Goal: Register for event/course

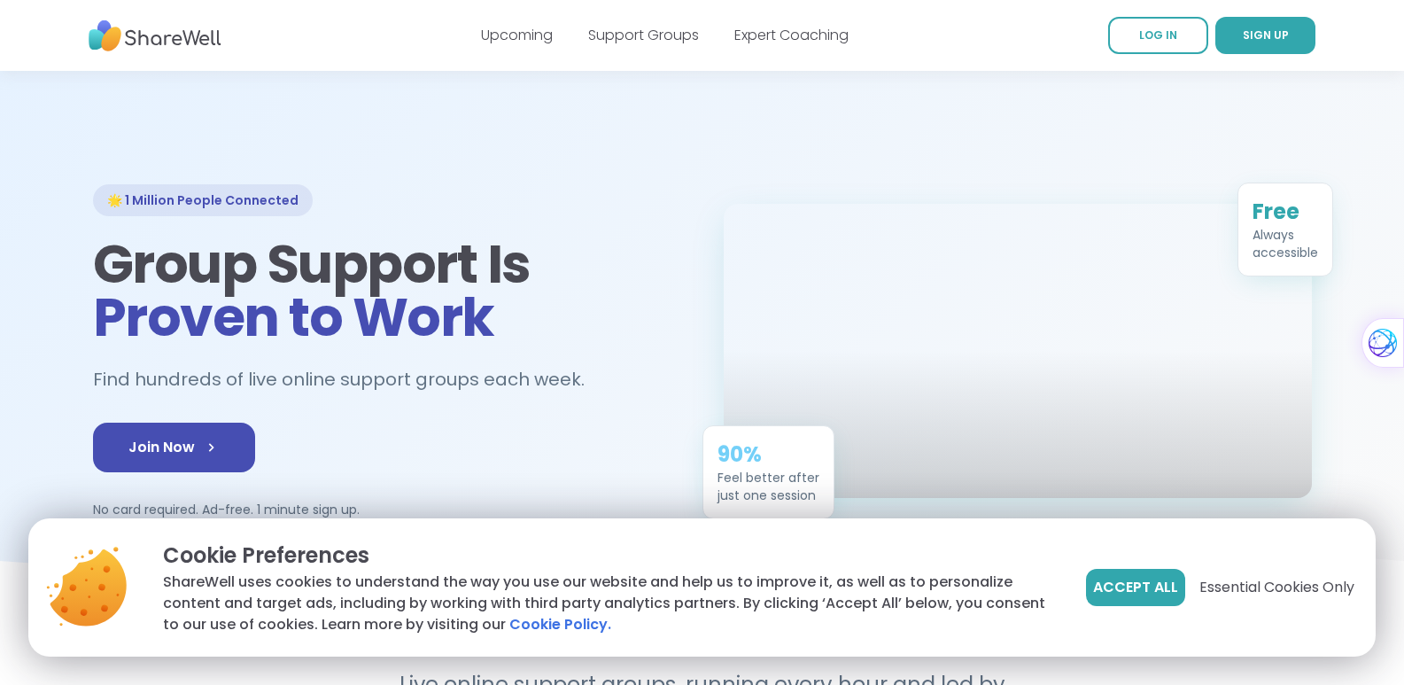
drag, startPoint x: 1142, startPoint y: 585, endPoint x: 1135, endPoint y: 606, distance: 21.9
click at [1142, 585] on span "Accept All" at bounding box center [1135, 587] width 85 height 21
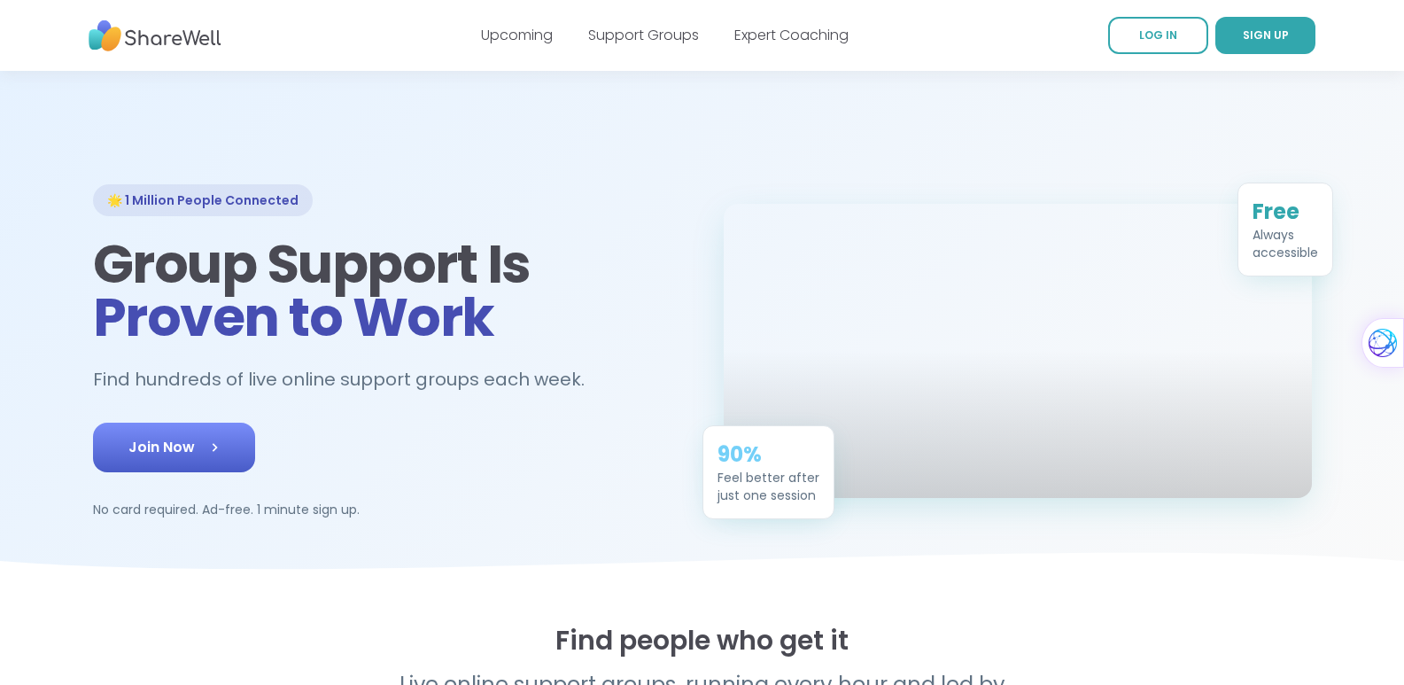
click at [223, 445] on link "Join Now" at bounding box center [174, 447] width 162 height 50
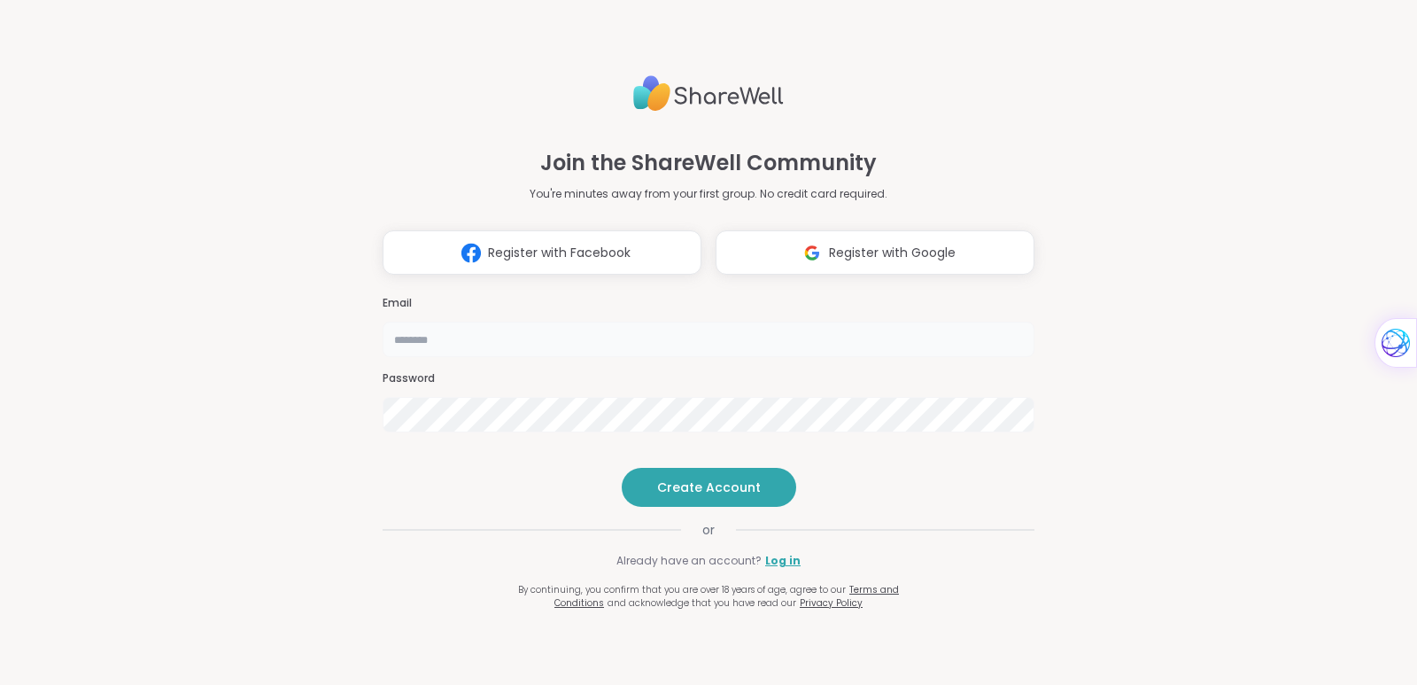
click at [535, 321] on input "email" at bounding box center [709, 338] width 652 height 35
type input "**********"
click at [701, 496] on span "Create Account" at bounding box center [709, 487] width 104 height 18
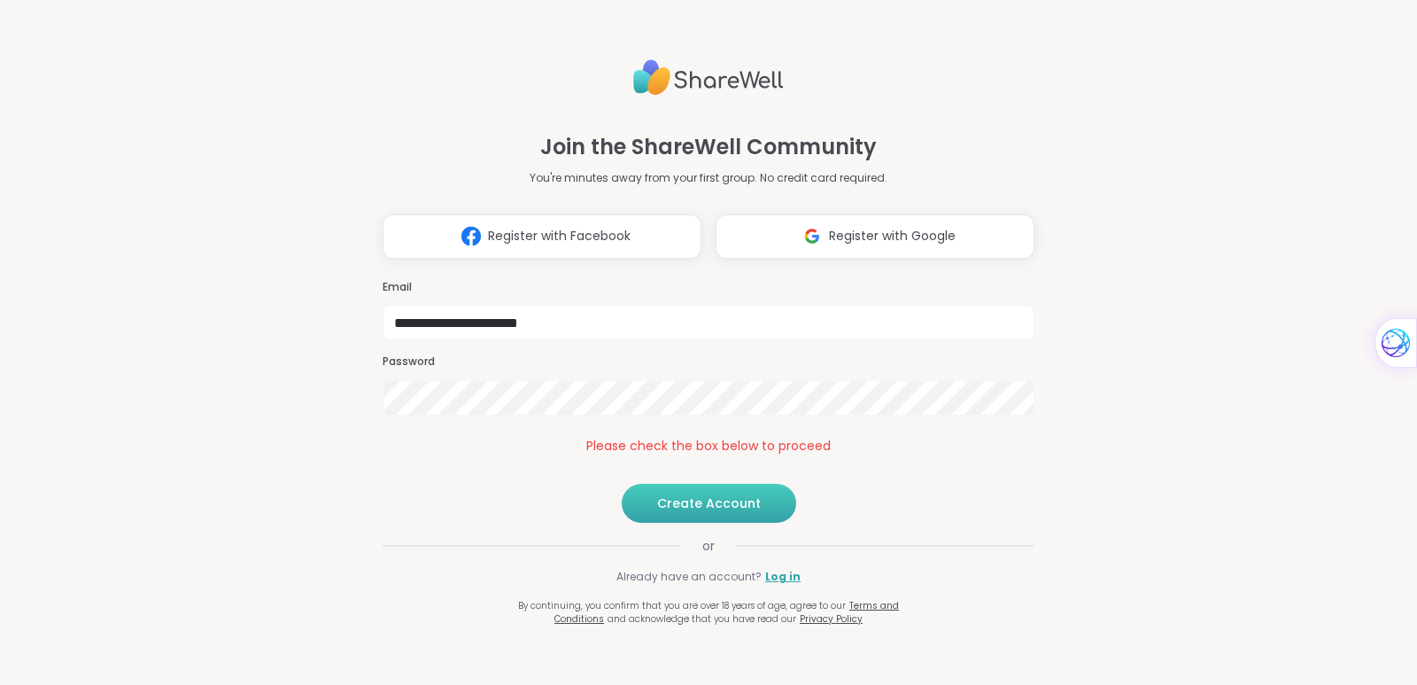
click at [706, 512] on span "Create Account" at bounding box center [709, 503] width 104 height 18
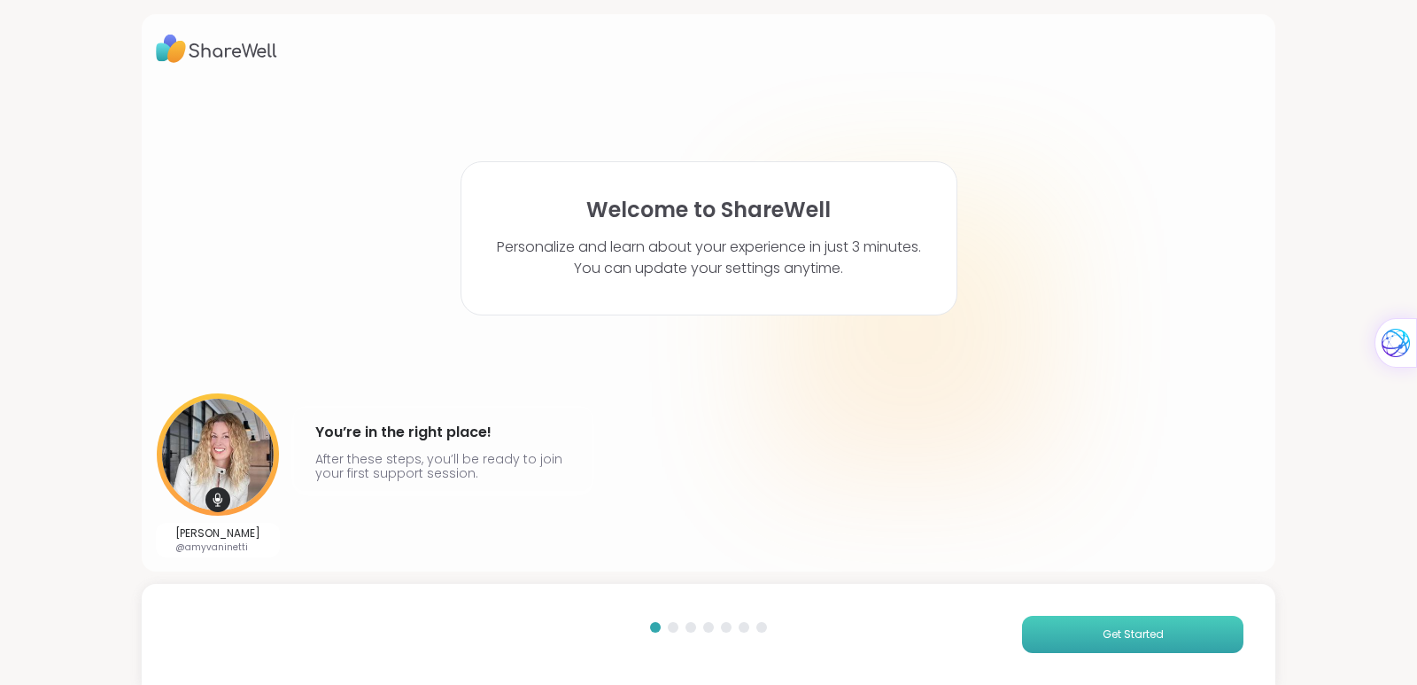
click at [1110, 635] on span "Get Started" at bounding box center [1133, 634] width 61 height 16
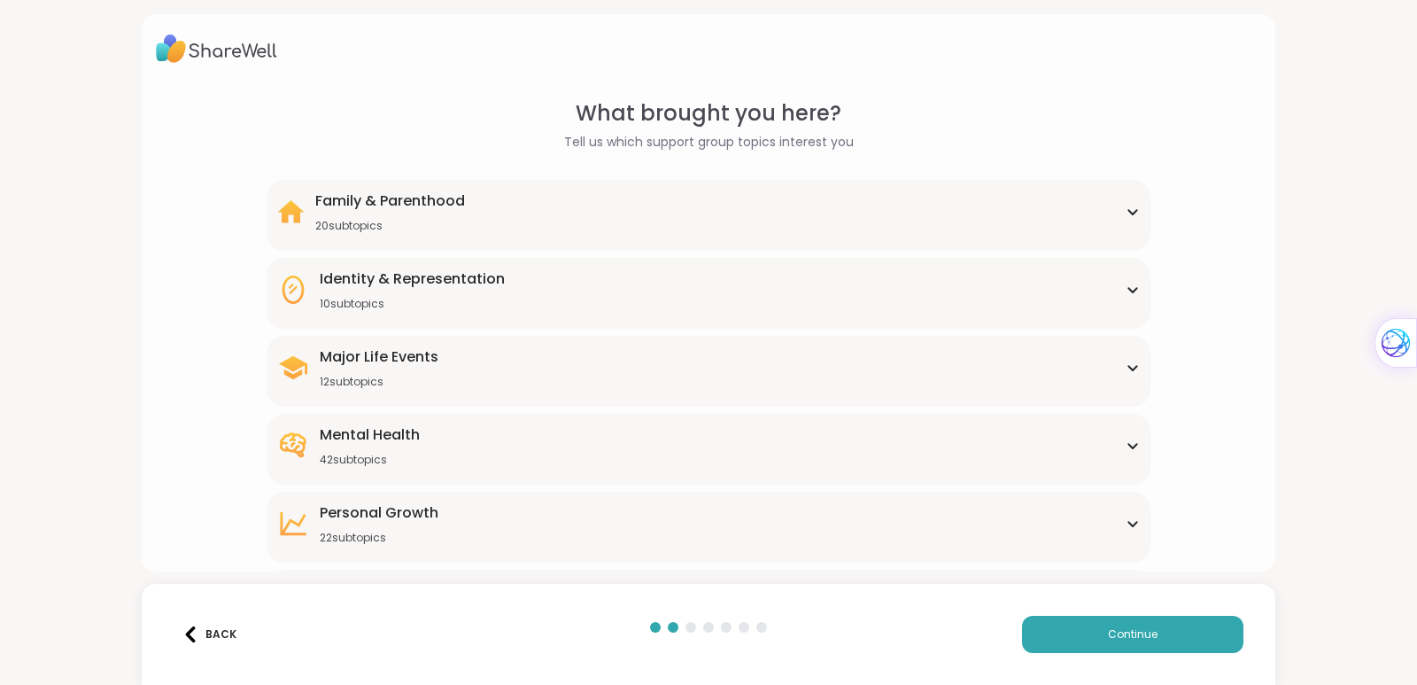
click at [1129, 212] on icon at bounding box center [1133, 212] width 8 height 4
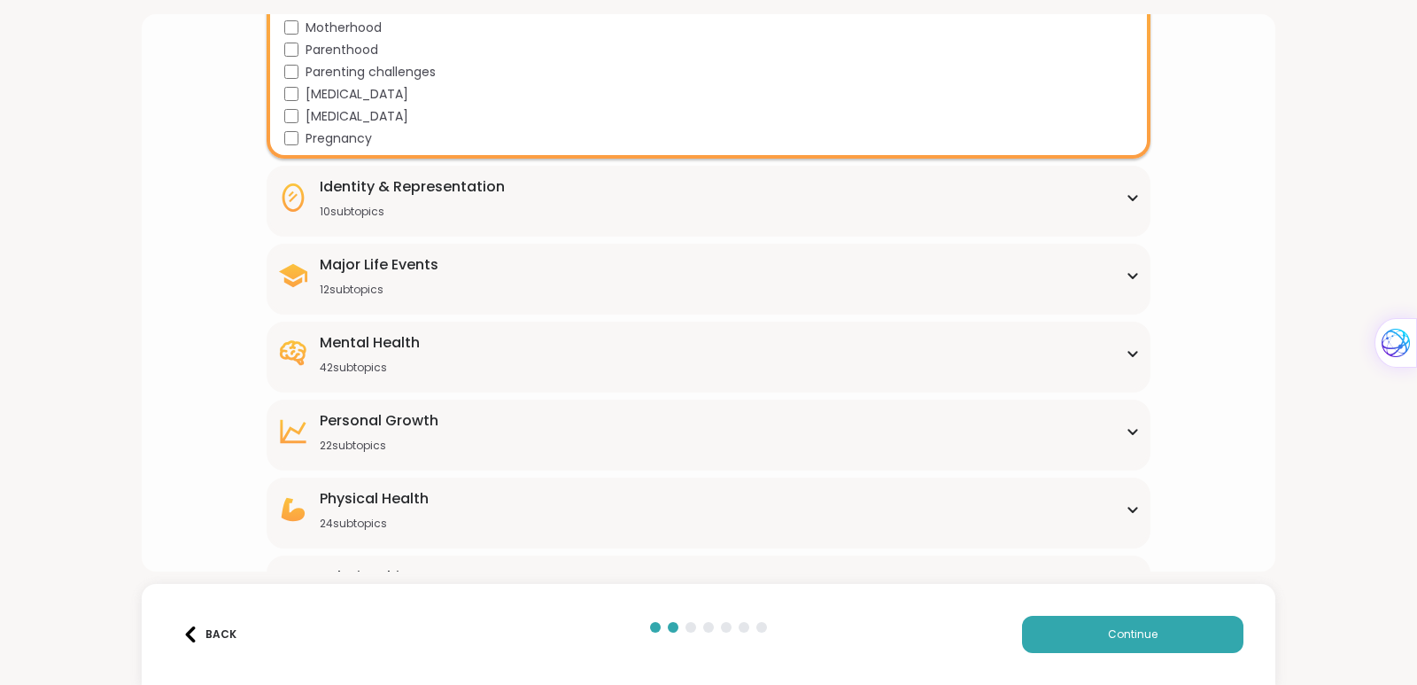
scroll to position [586, 0]
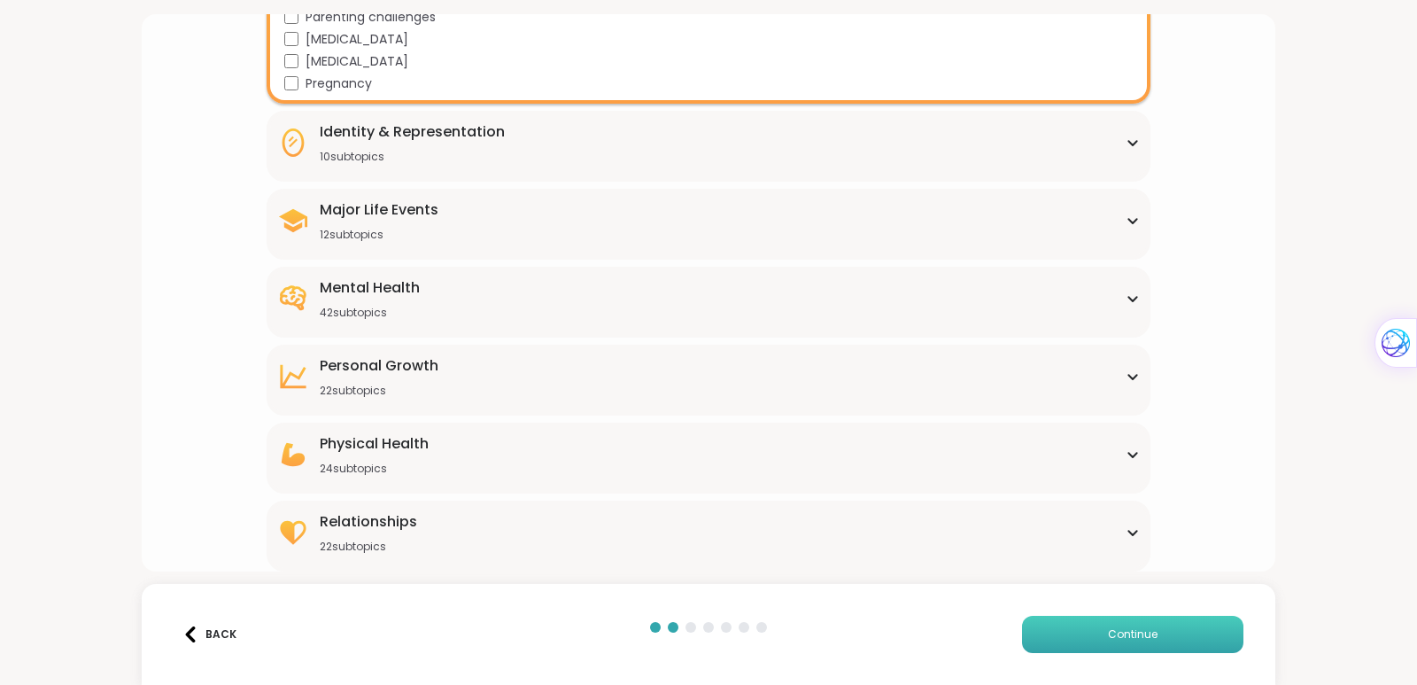
click at [1141, 632] on span "Continue" at bounding box center [1133, 634] width 50 height 16
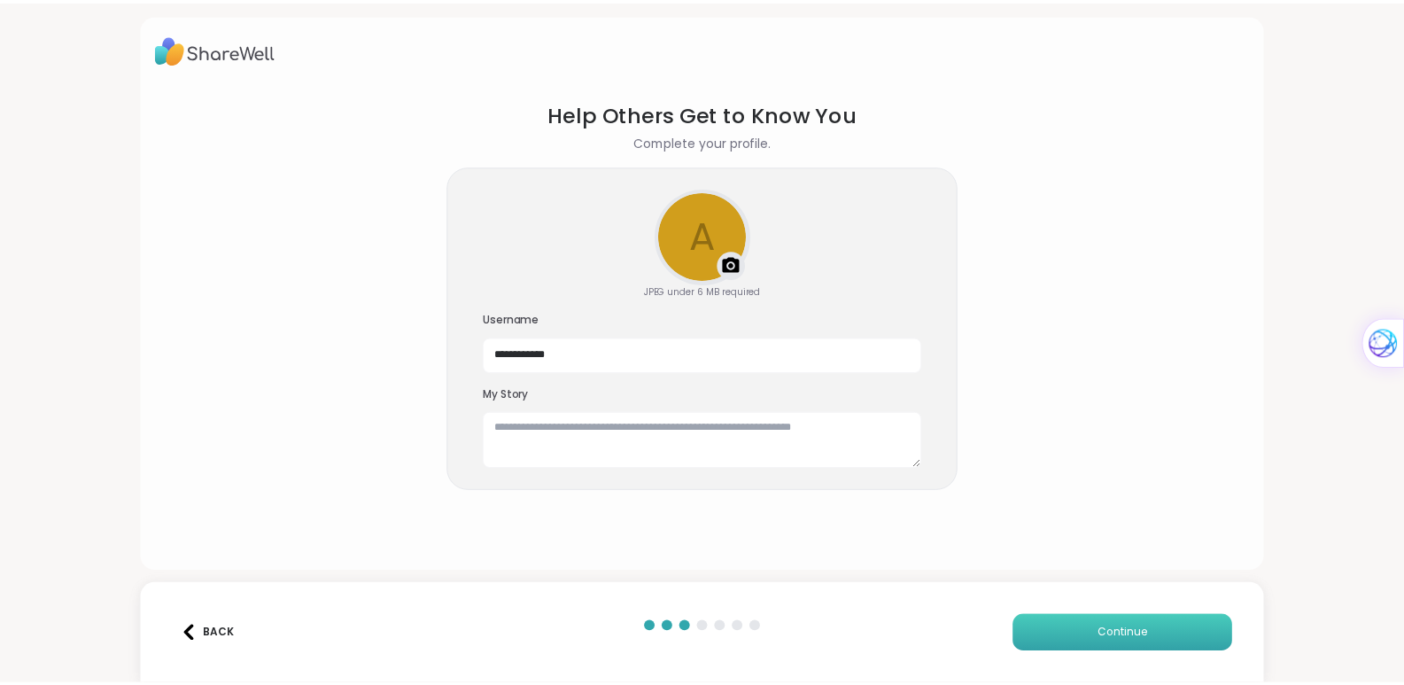
scroll to position [0, 0]
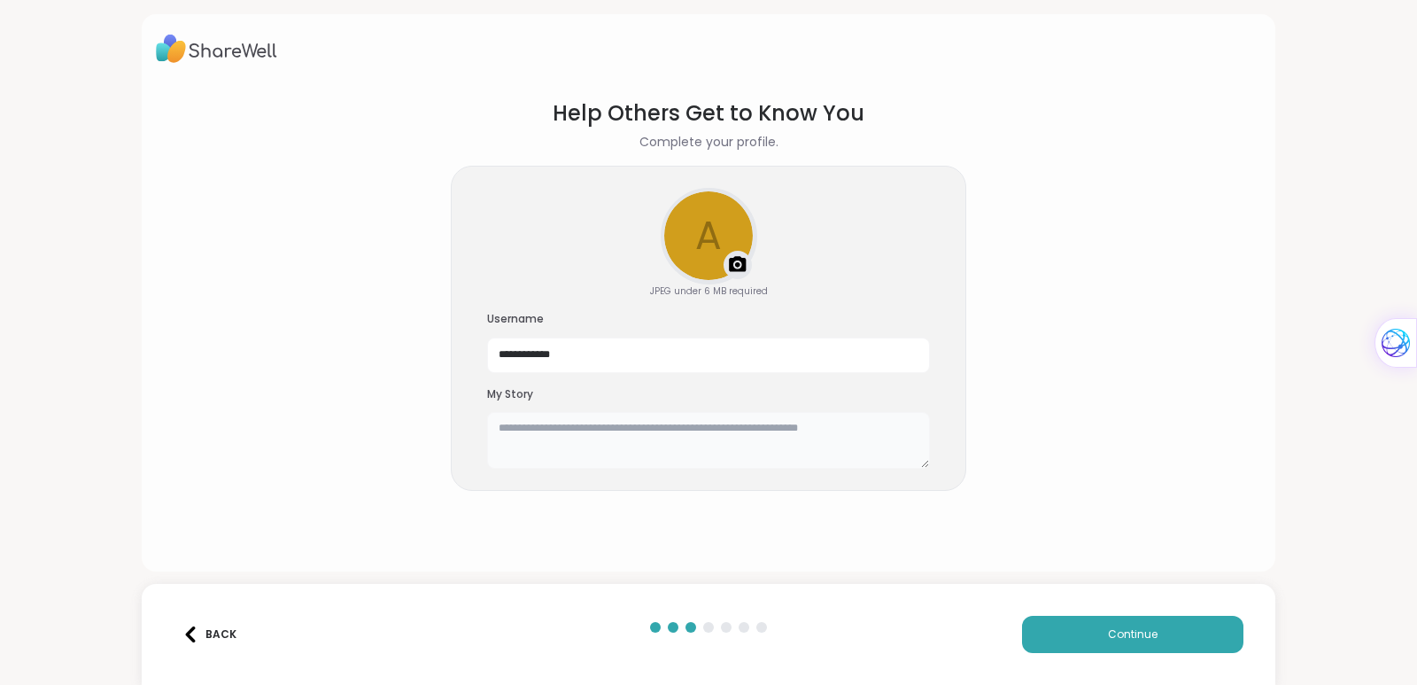
click at [576, 436] on textarea at bounding box center [708, 440] width 443 height 57
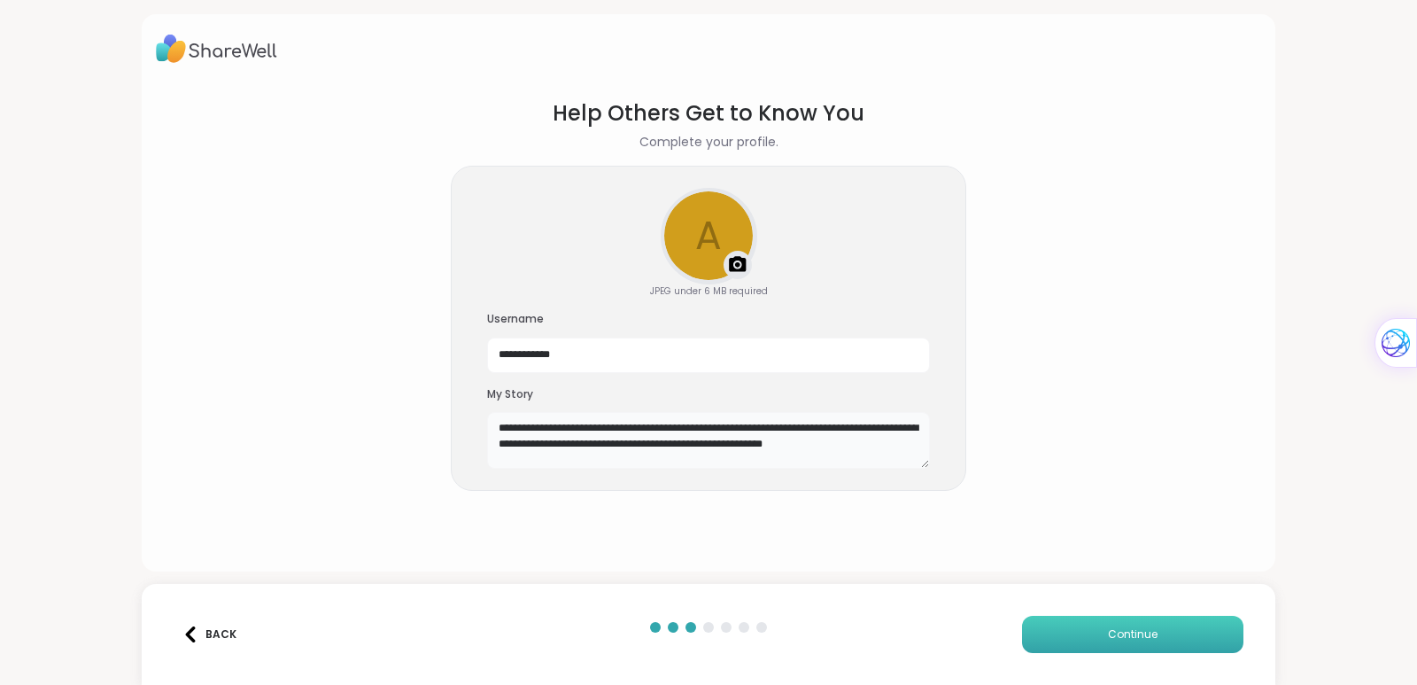
type textarea "**********"
click at [1160, 640] on button "Continue" at bounding box center [1132, 634] width 221 height 37
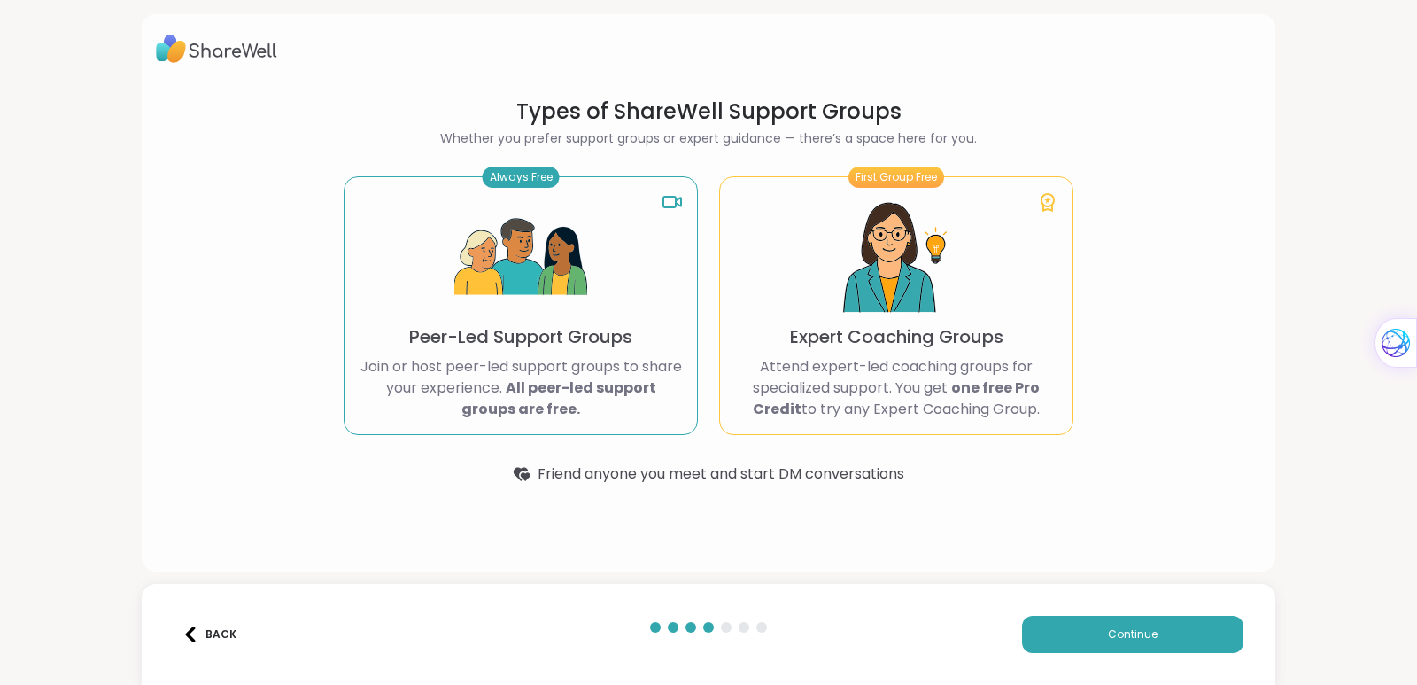
click at [644, 254] on div "Always Free Peer-Led Support Groups Join or host peer-led support groups to sha…" at bounding box center [521, 305] width 354 height 259
click at [1150, 640] on button "Continue" at bounding box center [1132, 634] width 221 height 37
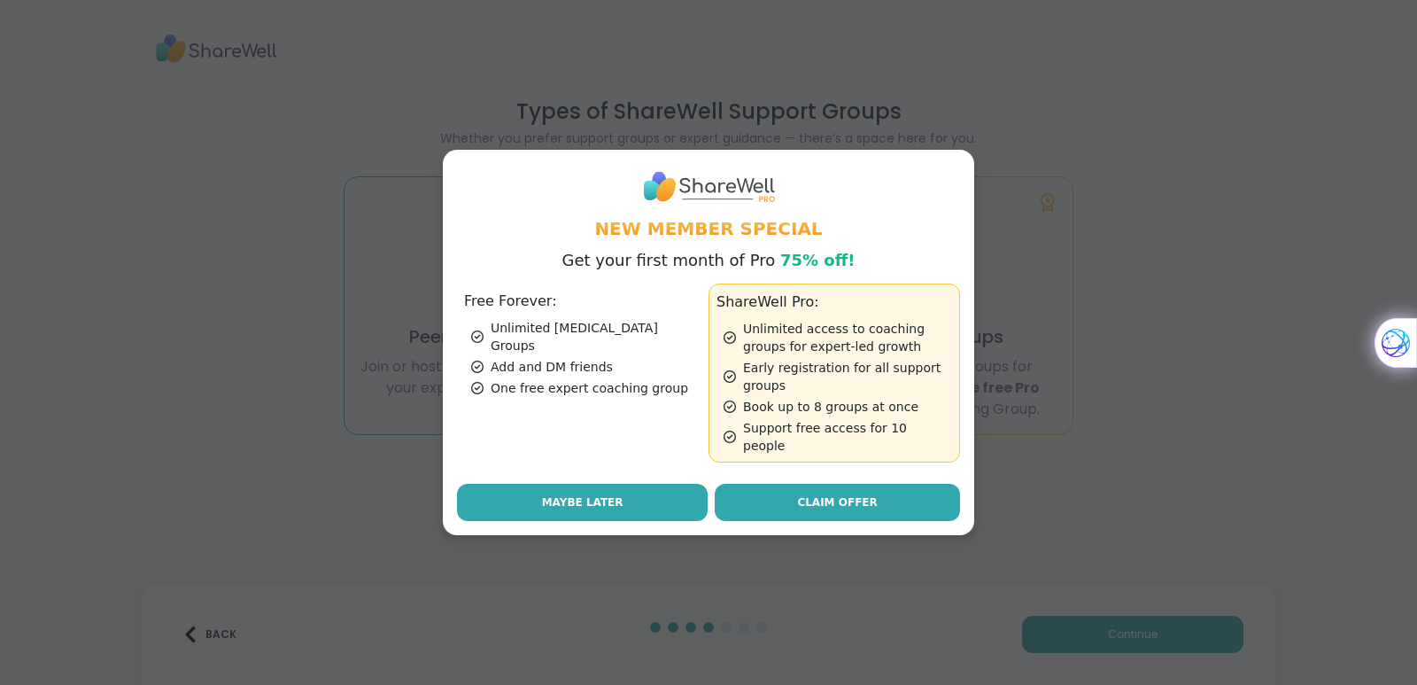
click at [577, 494] on span "Maybe Later" at bounding box center [582, 502] width 81 height 16
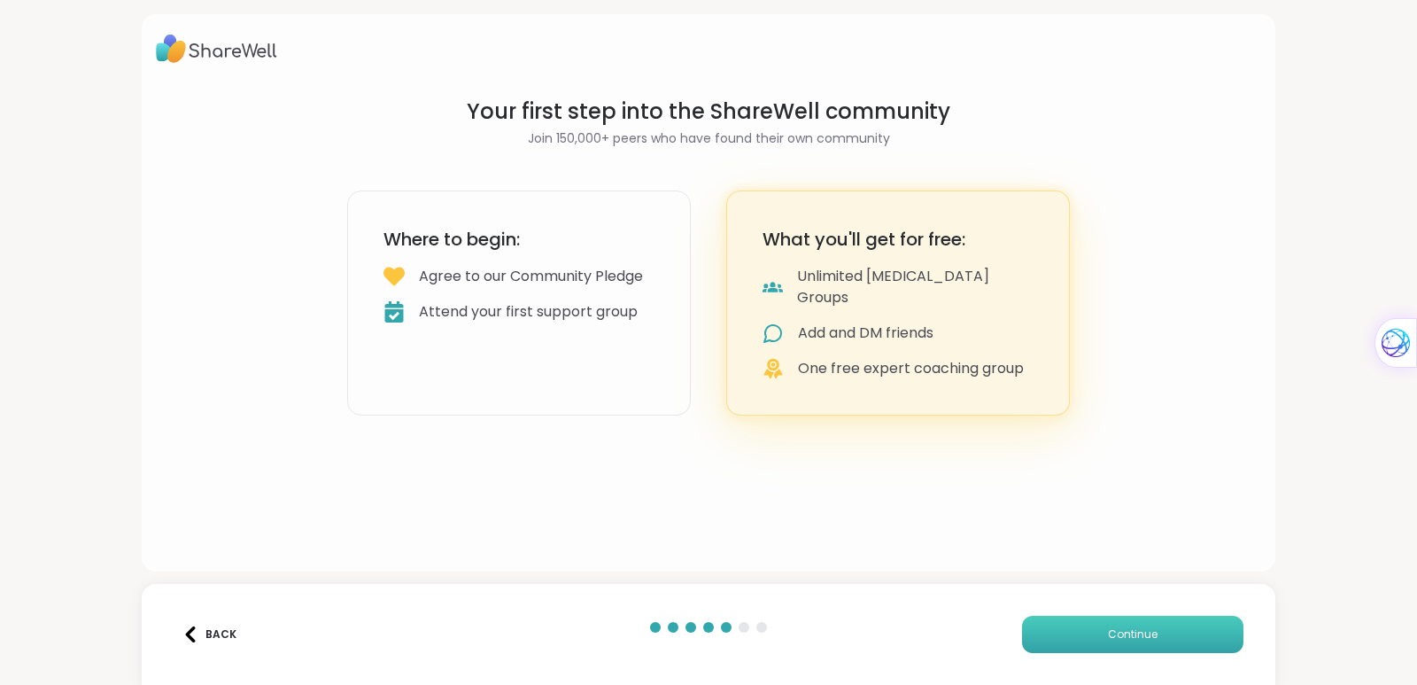
click at [1124, 639] on span "Continue" at bounding box center [1133, 634] width 50 height 16
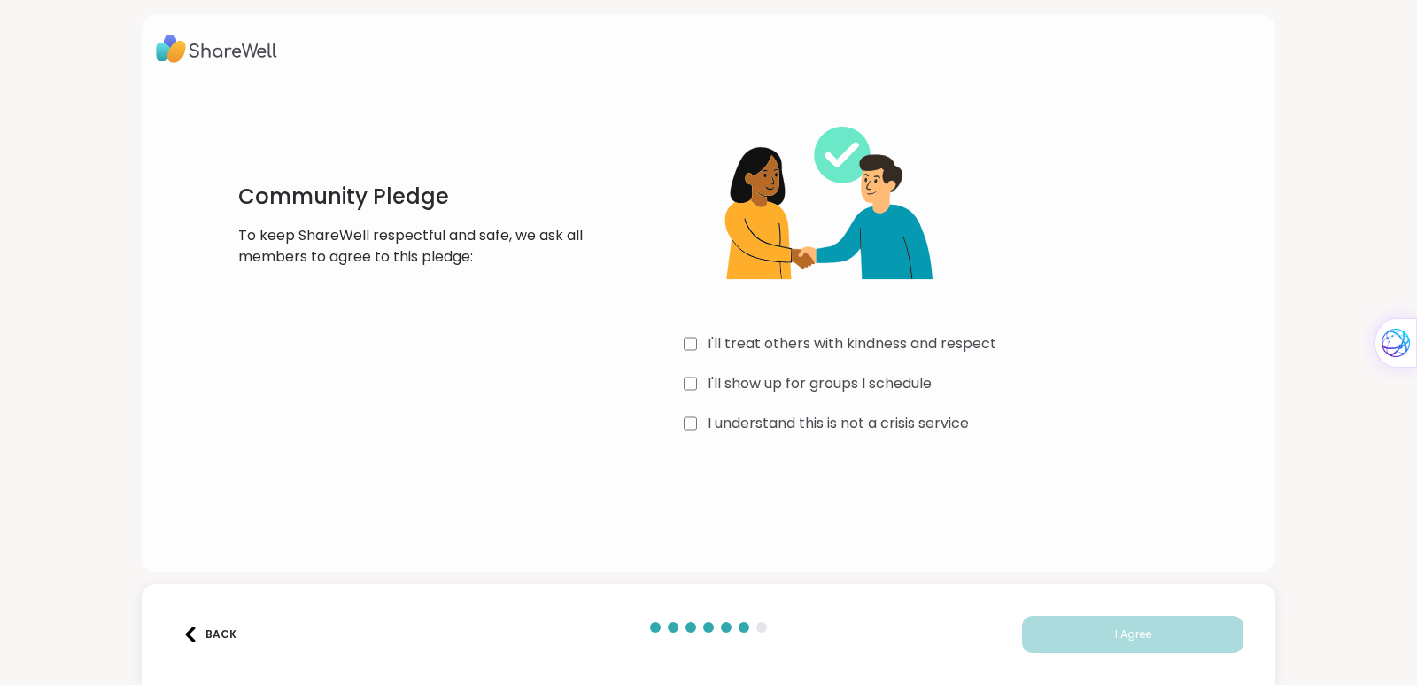
click at [674, 443] on div "Community Pledge To keep ShareWell respectful and safe, we ask all members to a…" at bounding box center [708, 267] width 1105 height 369
click at [1142, 626] on button "I Agree" at bounding box center [1132, 634] width 221 height 37
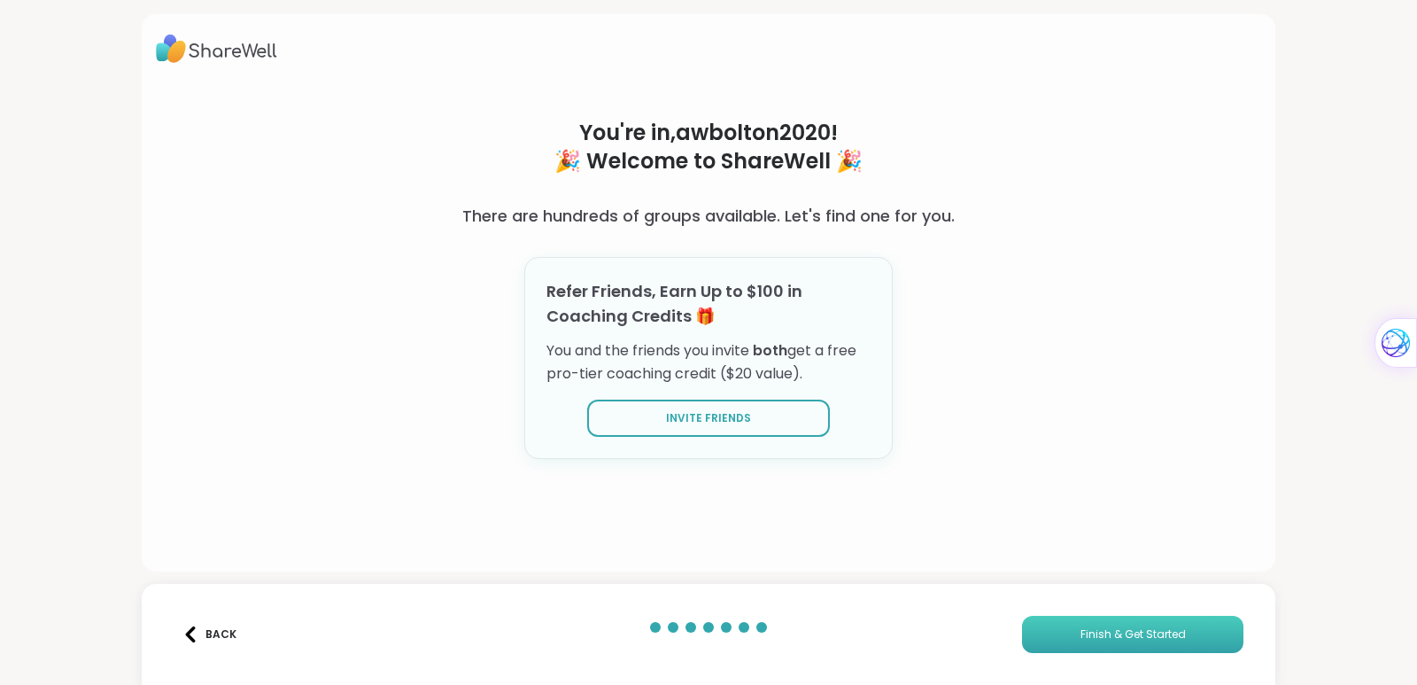
click at [1140, 639] on span "Finish & Get Started" at bounding box center [1132, 634] width 105 height 16
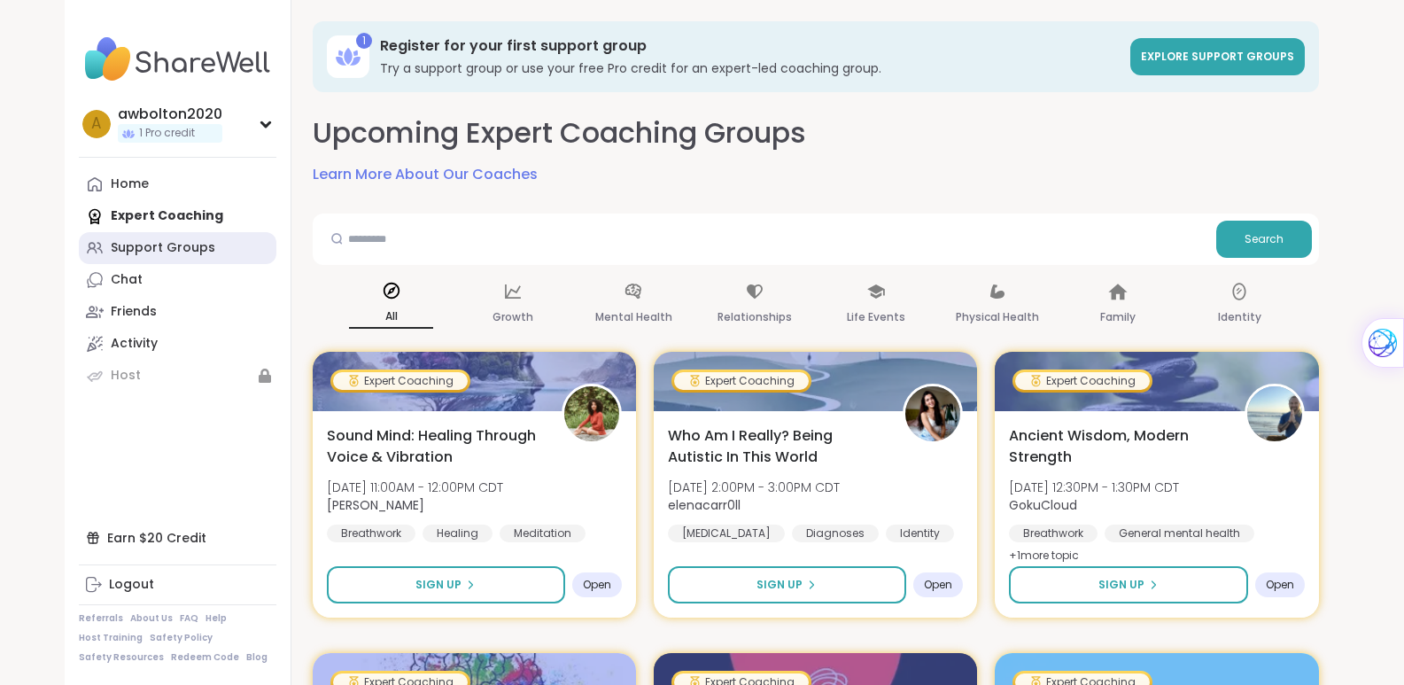
click at [205, 242] on div "Support Groups" at bounding box center [163, 248] width 105 height 18
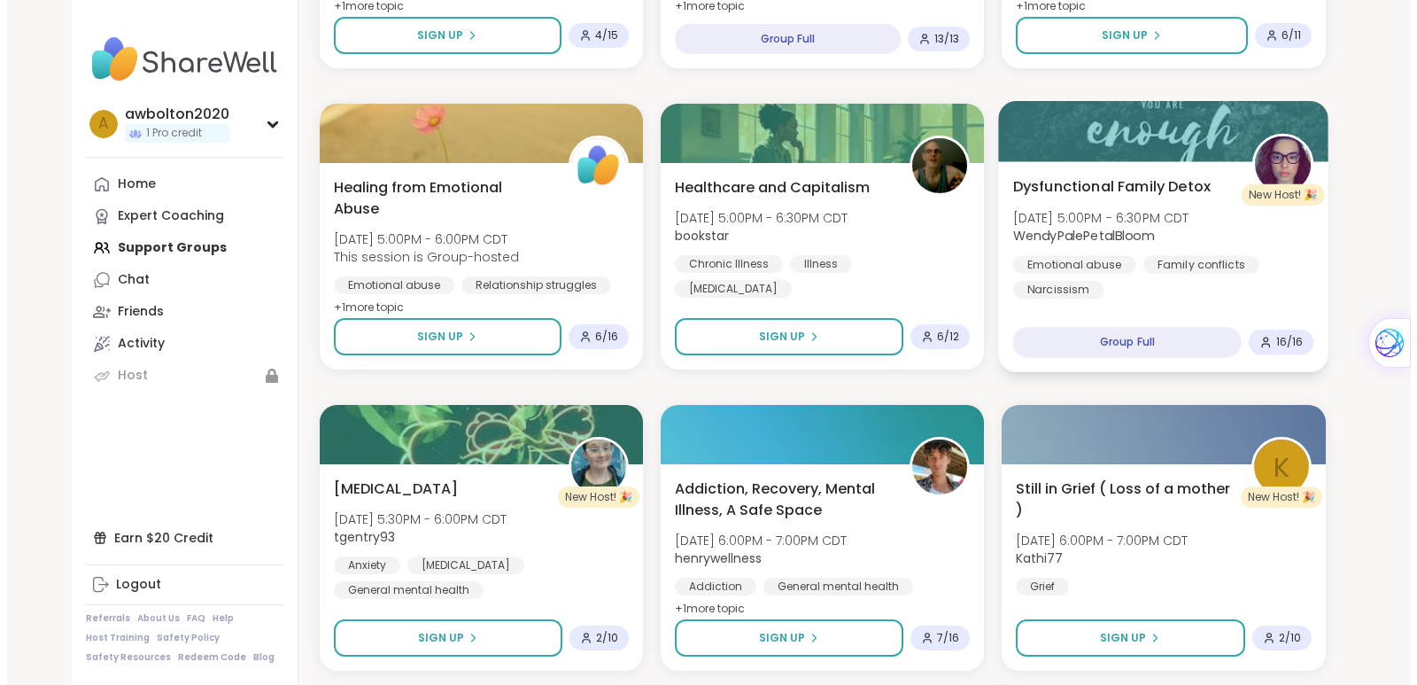
scroll to position [3011, 0]
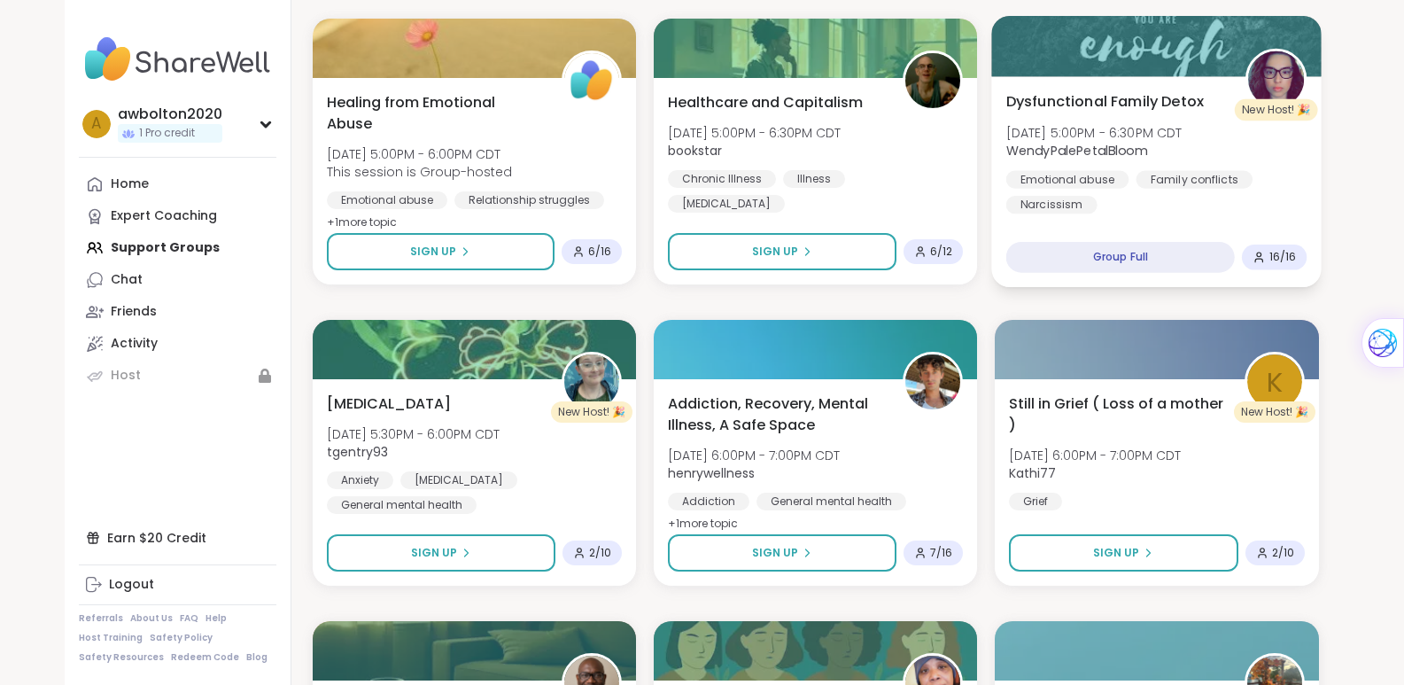
click at [1282, 181] on div "Emotional abuse Family conflicts Narcissism" at bounding box center [1156, 191] width 301 height 43
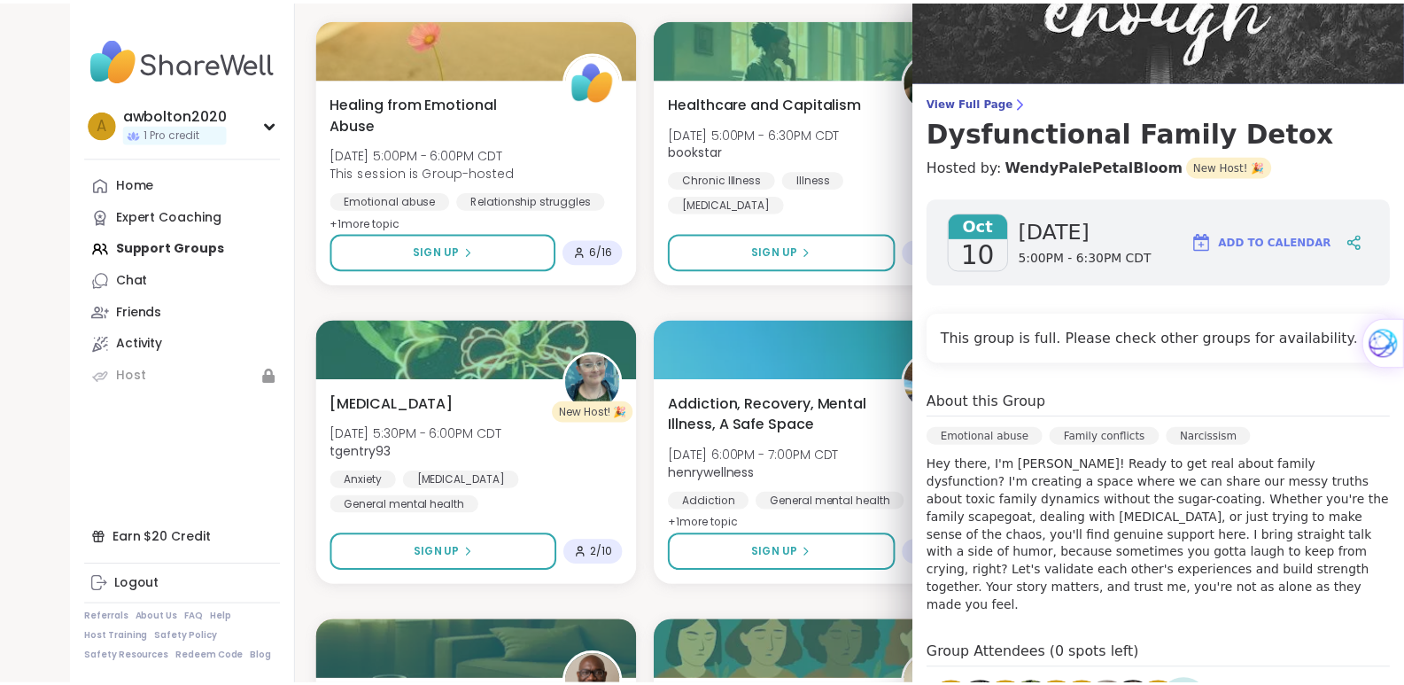
scroll to position [0, 0]
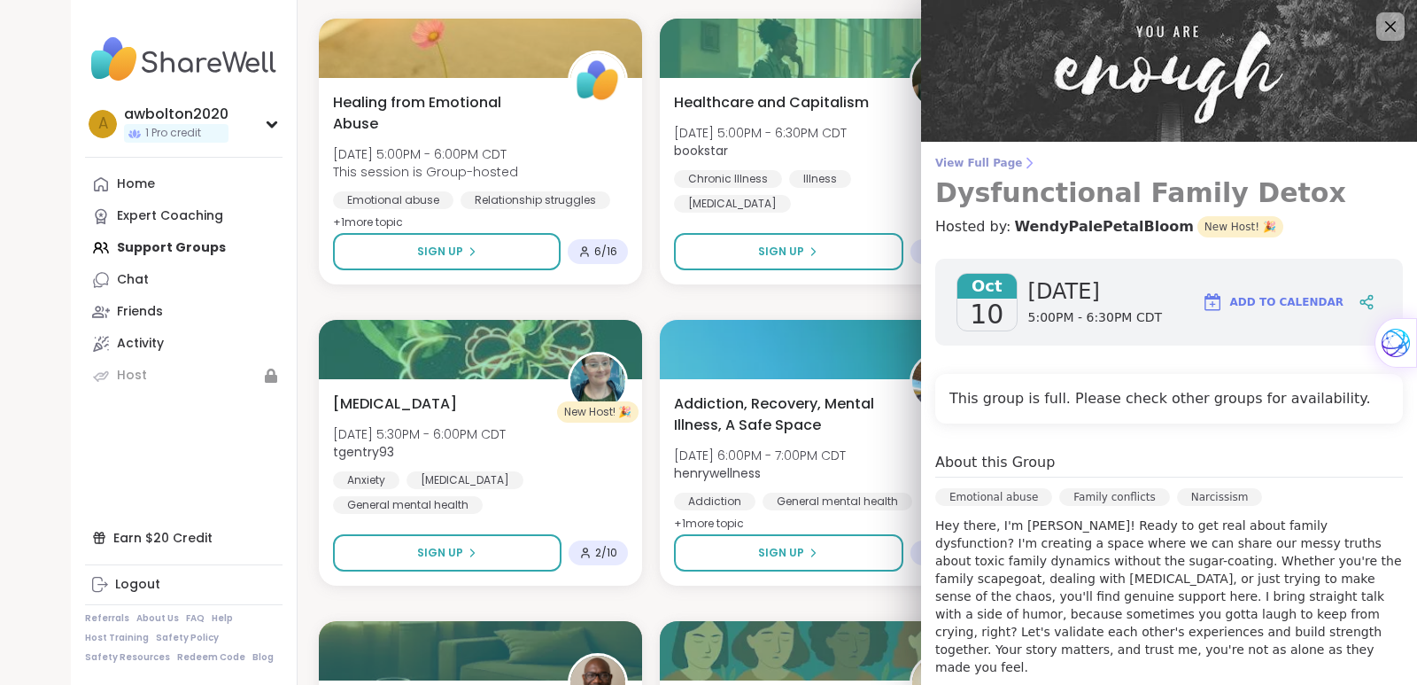
click at [985, 159] on span "View Full Page" at bounding box center [1169, 163] width 468 height 14
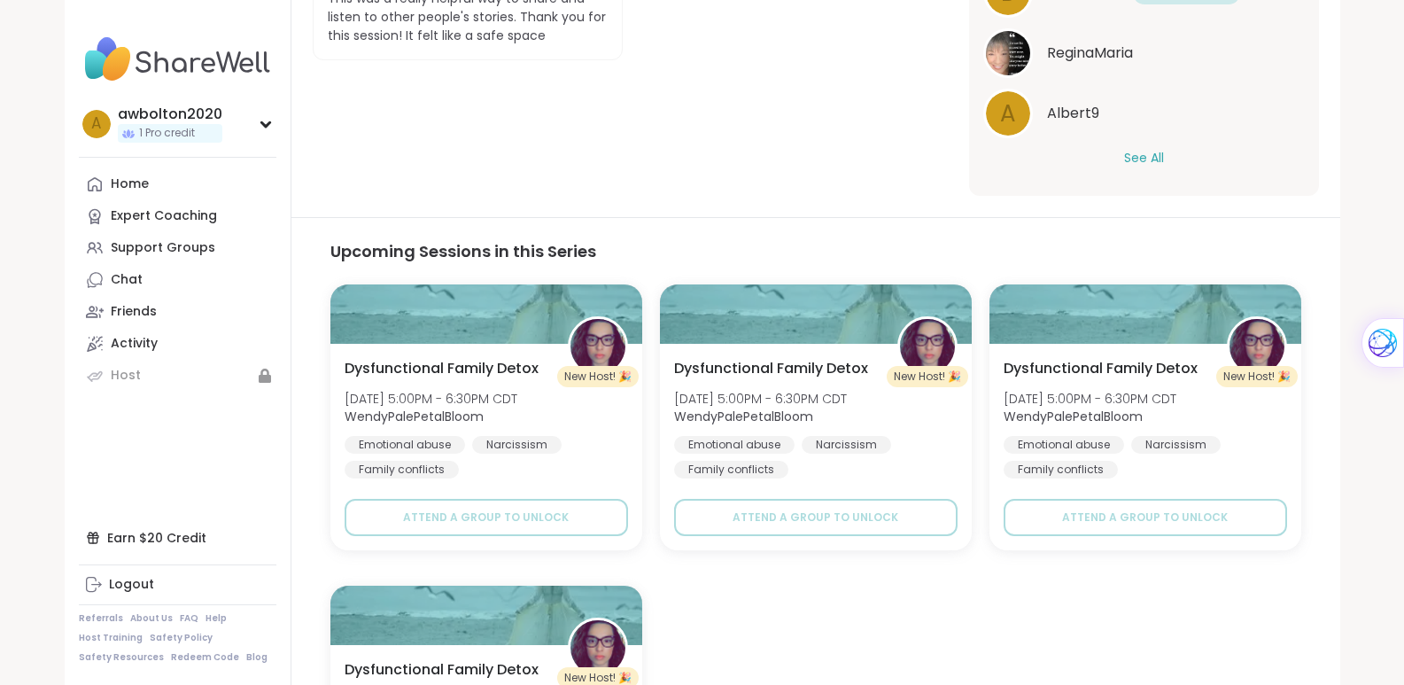
scroll to position [709, 0]
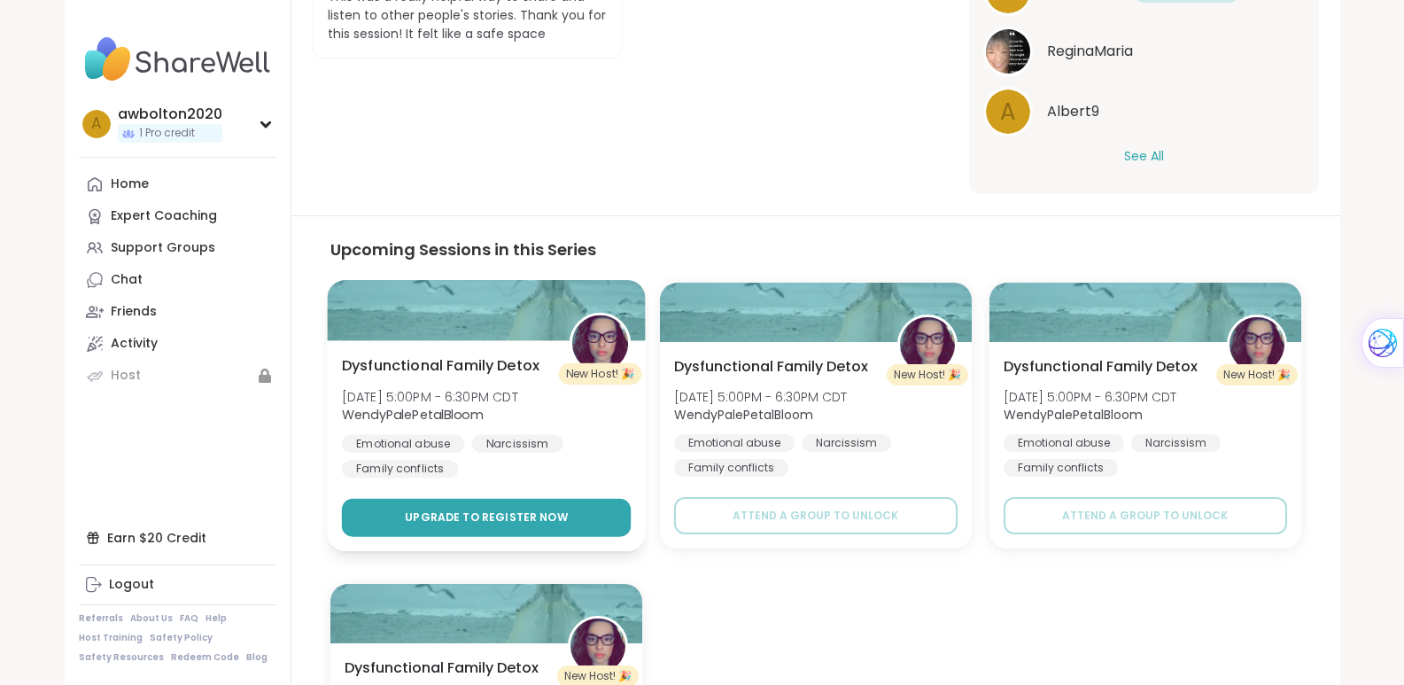
click at [504, 518] on span "Upgrade to register now" at bounding box center [486, 517] width 163 height 16
